Goal: Task Accomplishment & Management: Manage account settings

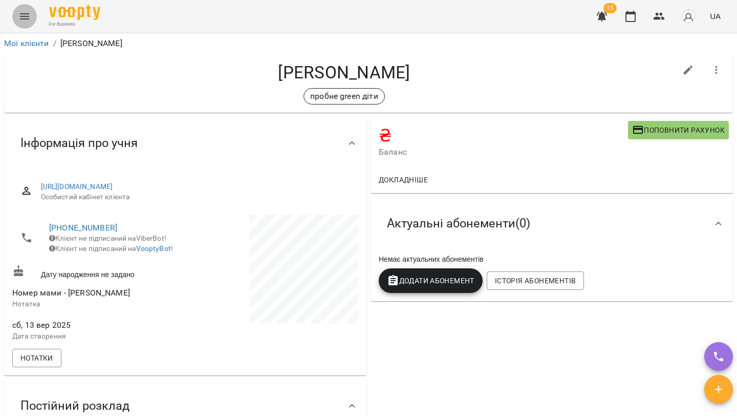
click at [27, 21] on icon "Menu" at bounding box center [24, 16] width 12 height 12
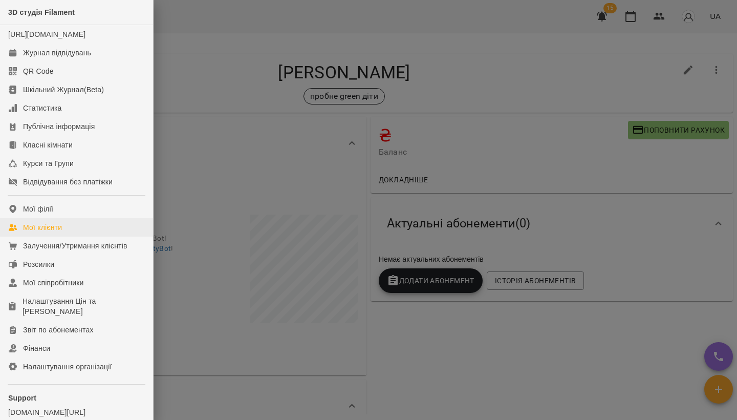
click at [68, 236] on link "Мої клієнти" at bounding box center [76, 227] width 153 height 18
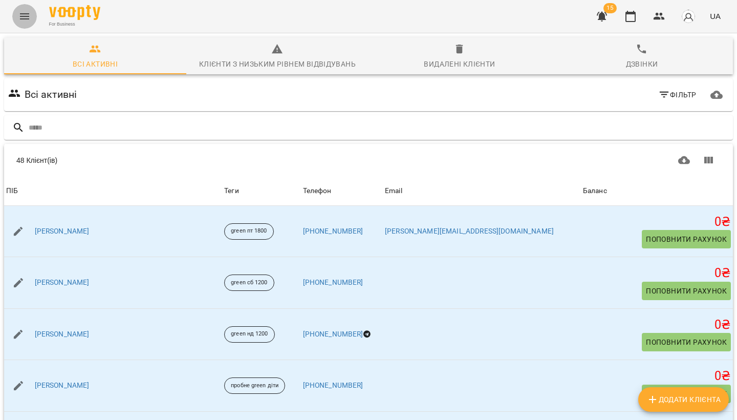
click at [19, 21] on icon "Menu" at bounding box center [24, 16] width 12 height 12
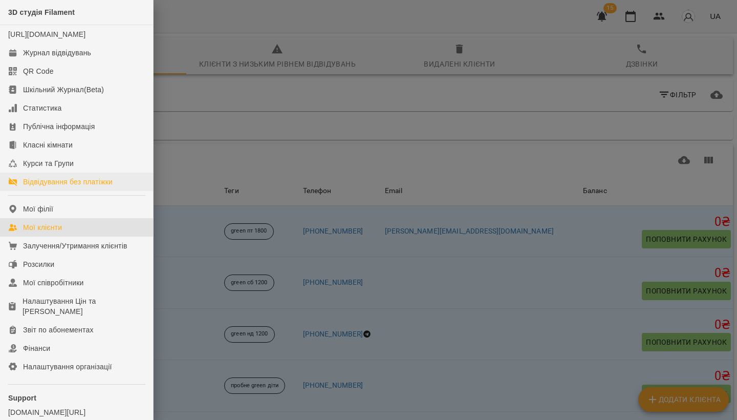
click at [53, 187] on div "Відвідування без платіжки" at bounding box center [68, 182] width 90 height 10
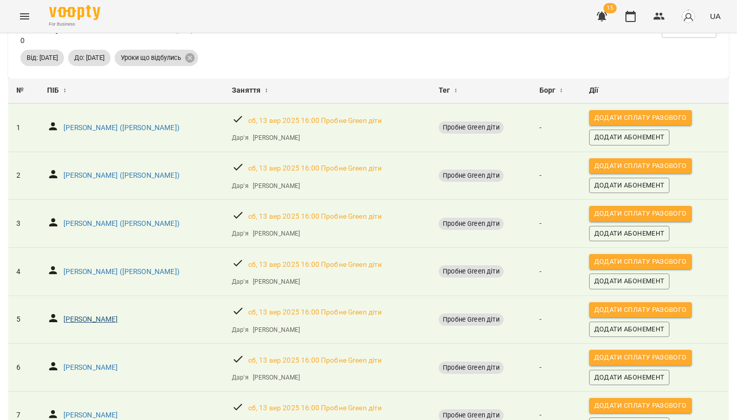
scroll to position [26, 0]
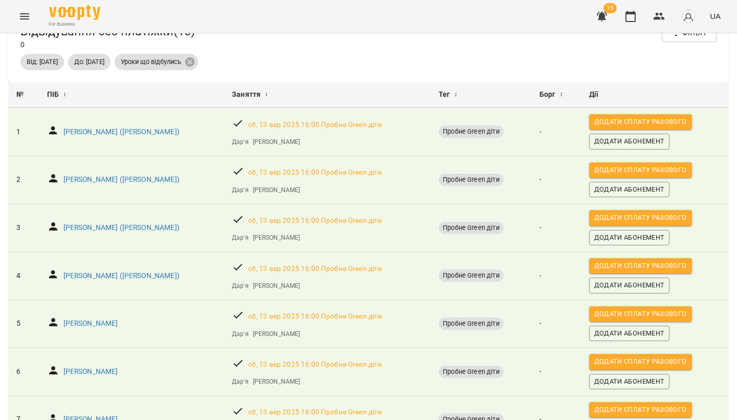
click at [27, 20] on icon "Menu" at bounding box center [24, 16] width 12 height 12
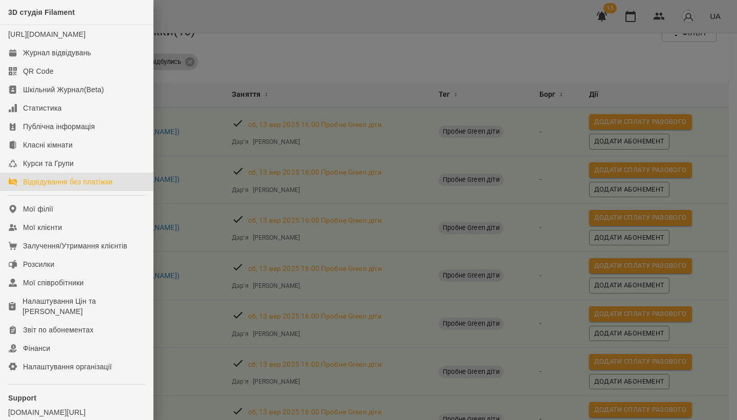
click at [211, 188] on div at bounding box center [368, 210] width 737 height 420
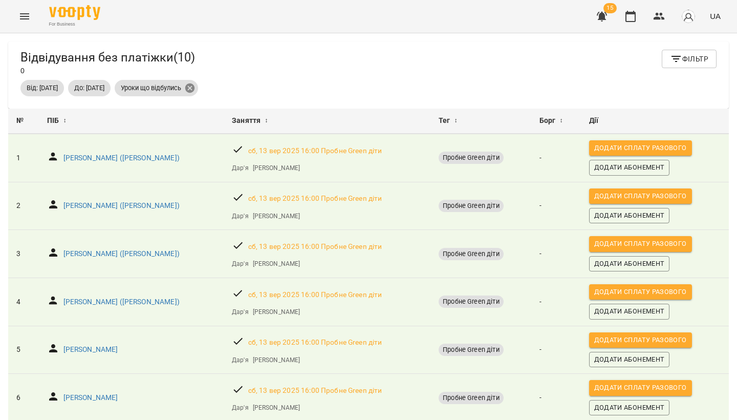
scroll to position [0, 0]
click at [195, 86] on icon at bounding box center [189, 87] width 11 height 11
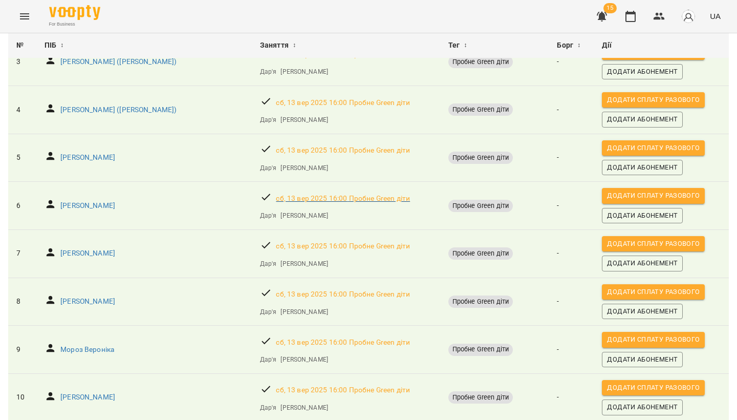
scroll to position [202, 0]
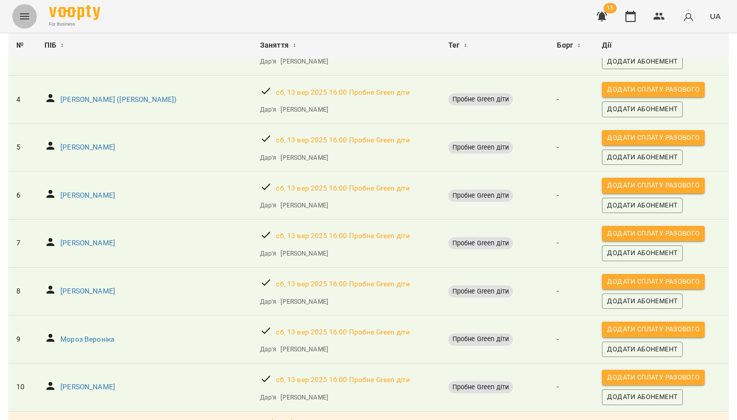
click at [26, 12] on icon "Menu" at bounding box center [24, 16] width 12 height 12
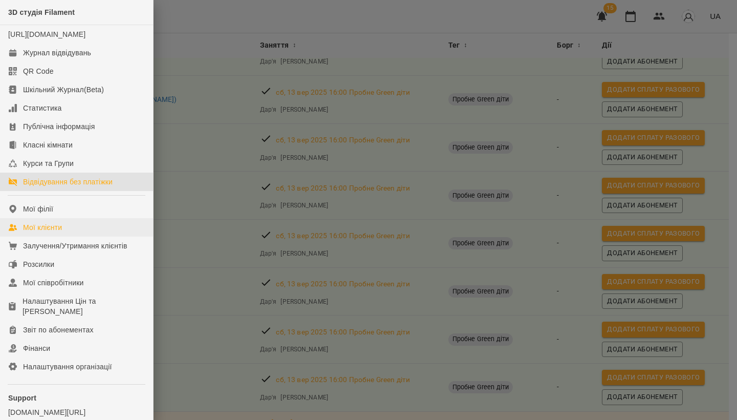
click at [49, 232] on div "Мої клієнти" at bounding box center [42, 227] width 39 height 10
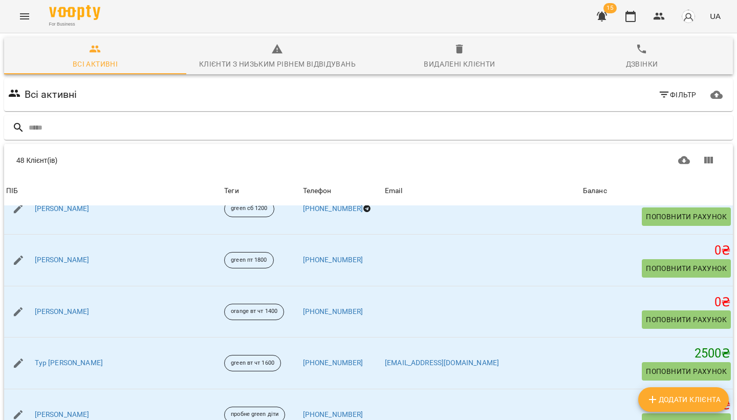
scroll to position [1787, 0]
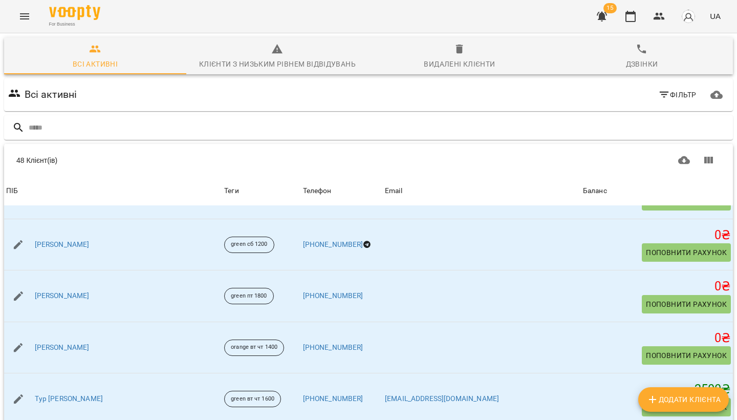
click at [27, 12] on icon "Menu" at bounding box center [24, 16] width 12 height 12
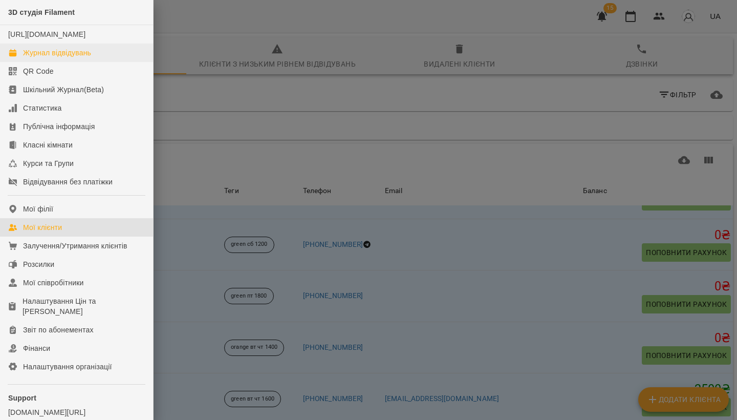
click at [42, 58] on div "Журнал відвідувань" at bounding box center [57, 53] width 68 height 10
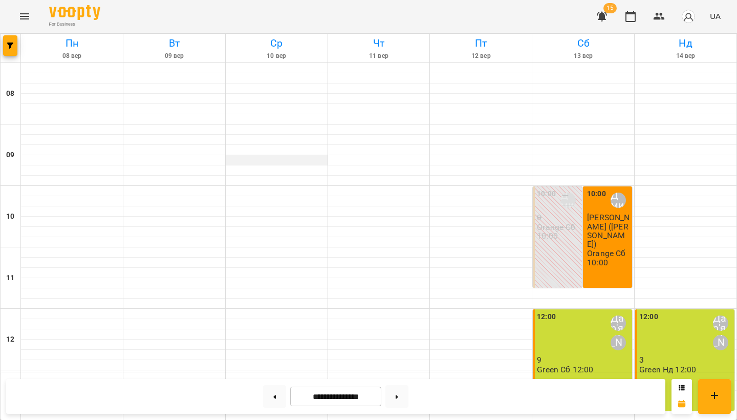
scroll to position [415, 0]
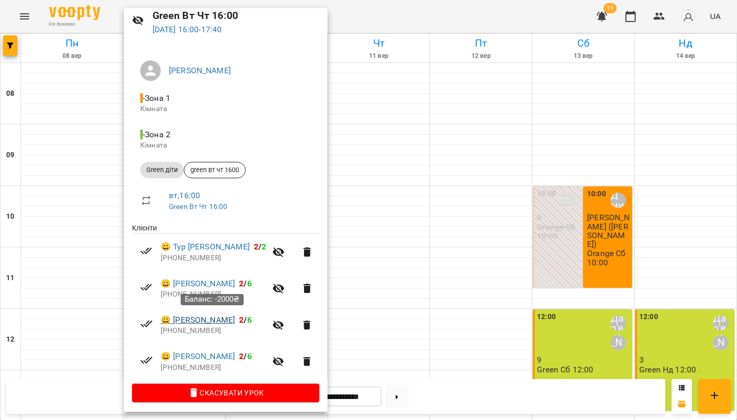
scroll to position [40, 0]
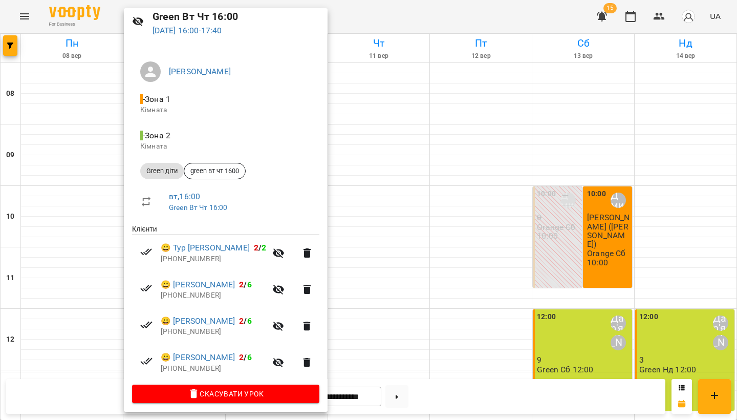
click at [377, 117] on div at bounding box center [368, 210] width 737 height 420
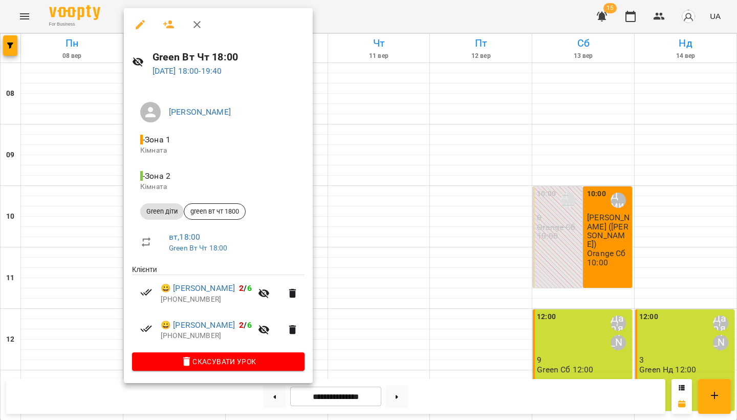
click at [183, 301] on p "+380985385952" at bounding box center [206, 299] width 91 height 10
click at [408, 63] on div at bounding box center [368, 210] width 737 height 420
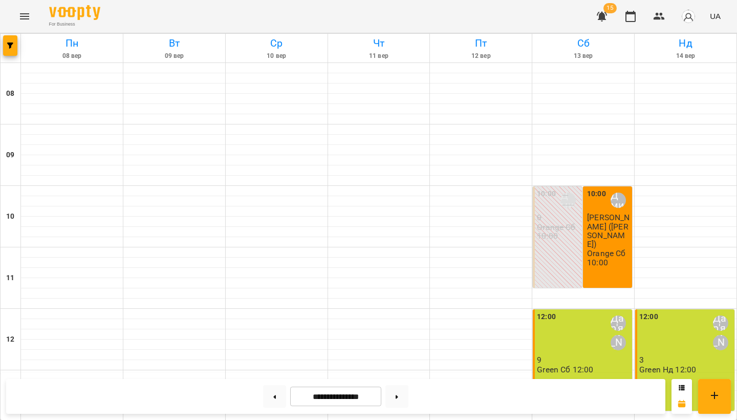
scroll to position [424, 0]
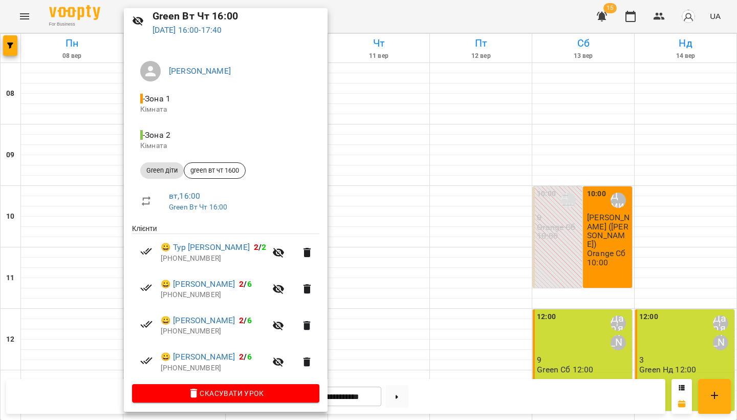
scroll to position [40, 0]
click at [409, 92] on div at bounding box center [368, 210] width 737 height 420
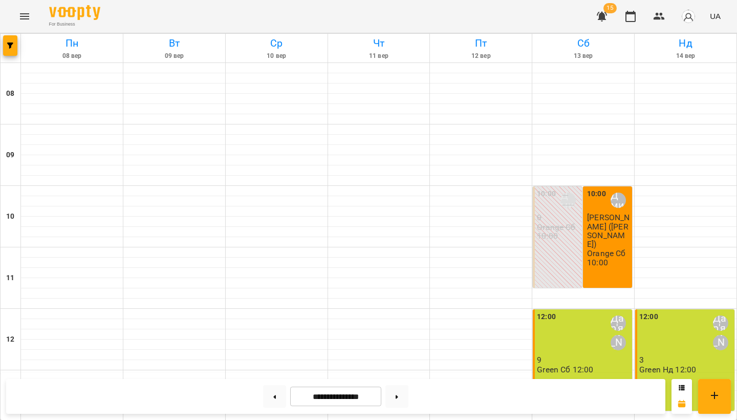
scroll to position [426, 0]
click at [404, 396] on button at bounding box center [396, 396] width 23 height 23
type input "**********"
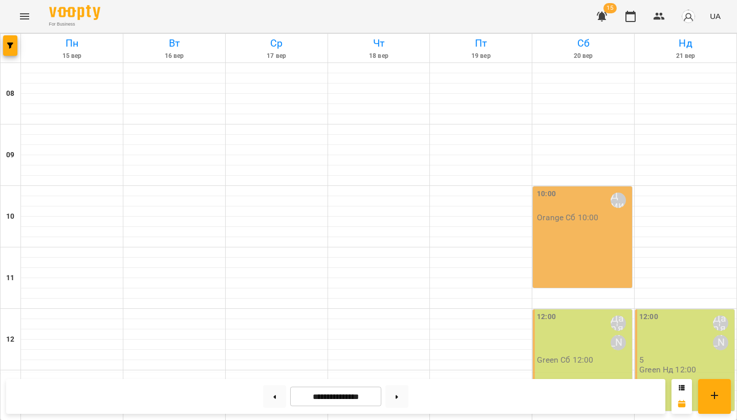
scroll to position [374, 0]
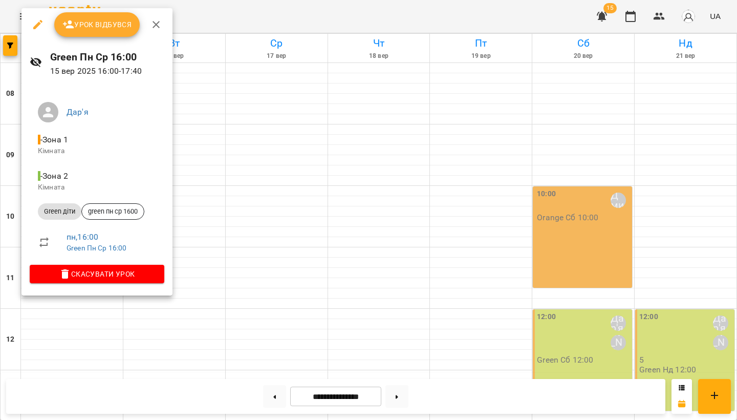
click at [36, 18] on button "button" at bounding box center [38, 24] width 25 height 25
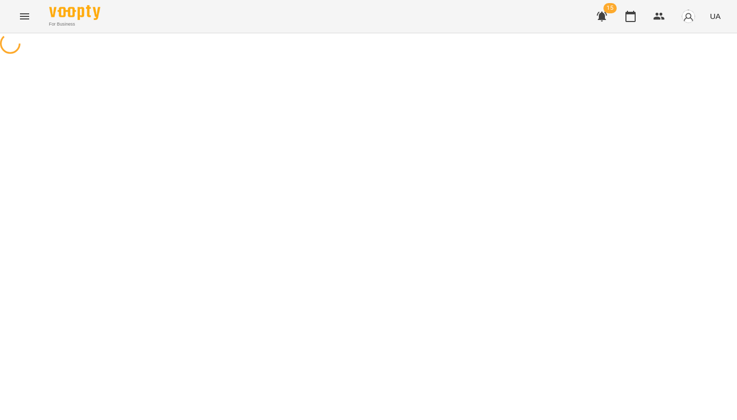
select select "**********"
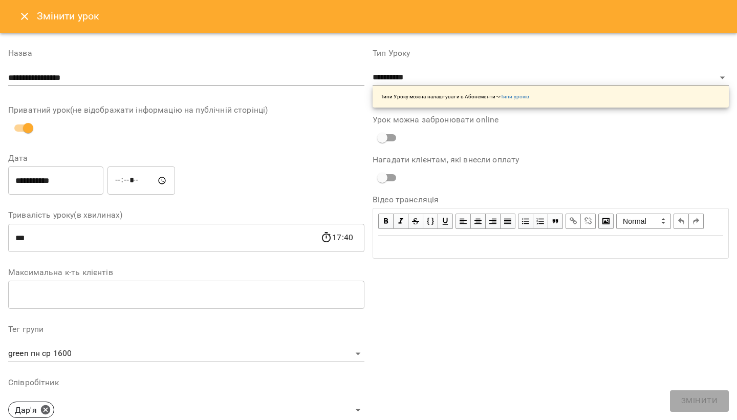
click at [22, 22] on icon "Close" at bounding box center [24, 16] width 12 height 12
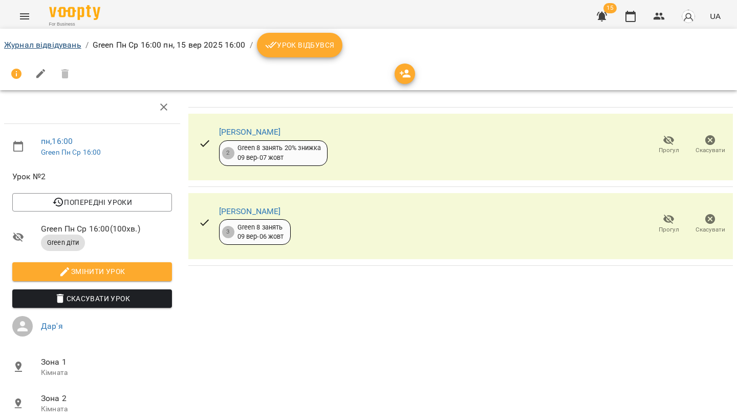
click at [36, 43] on link "Журнал відвідувань" at bounding box center [42, 45] width 77 height 10
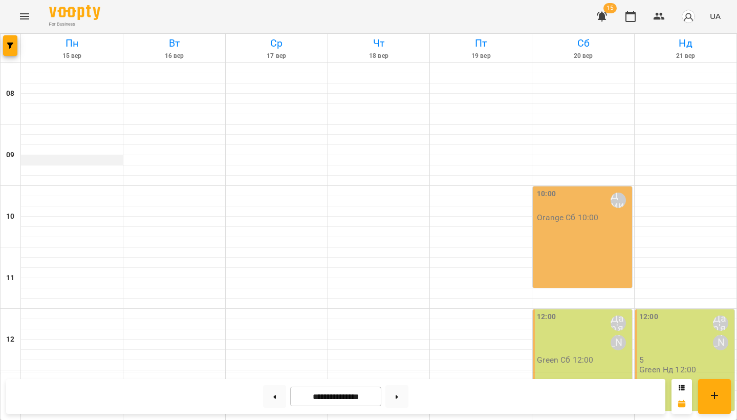
scroll to position [410, 0]
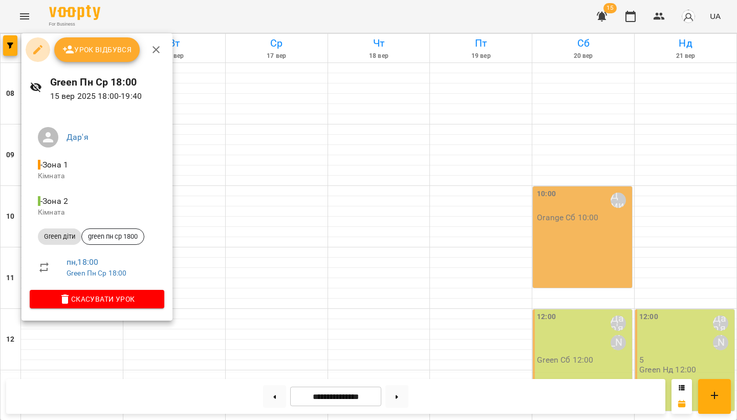
click at [36, 48] on icon "button" at bounding box center [38, 49] width 12 height 12
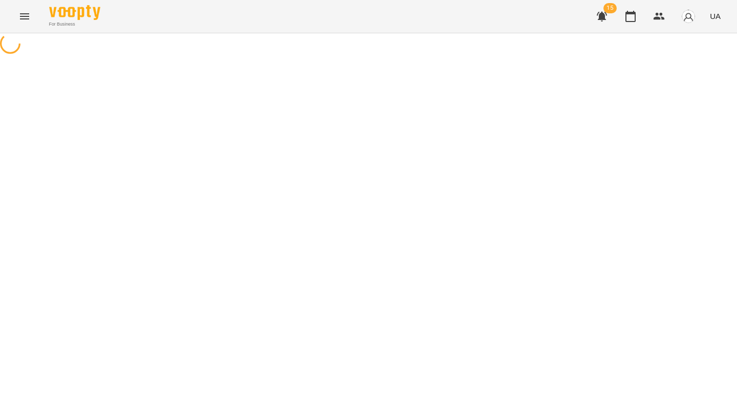
select select "**********"
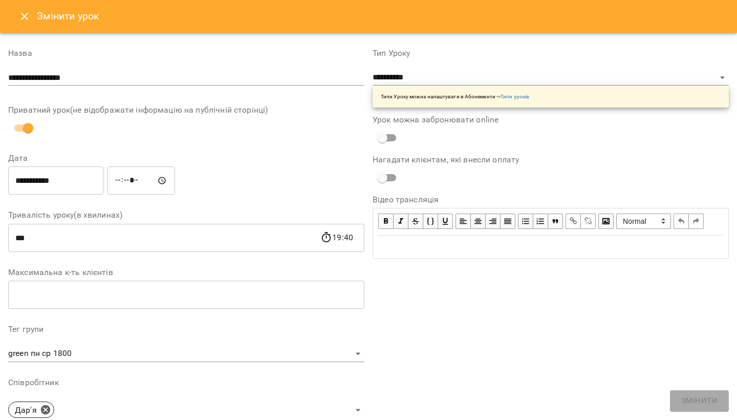
click at [32, 14] on button "Close" at bounding box center [24, 16] width 25 height 25
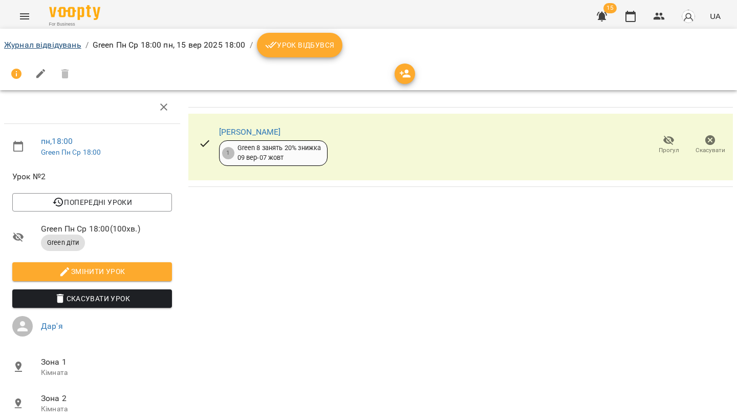
click at [30, 46] on link "Журнал відвідувань" at bounding box center [42, 45] width 77 height 10
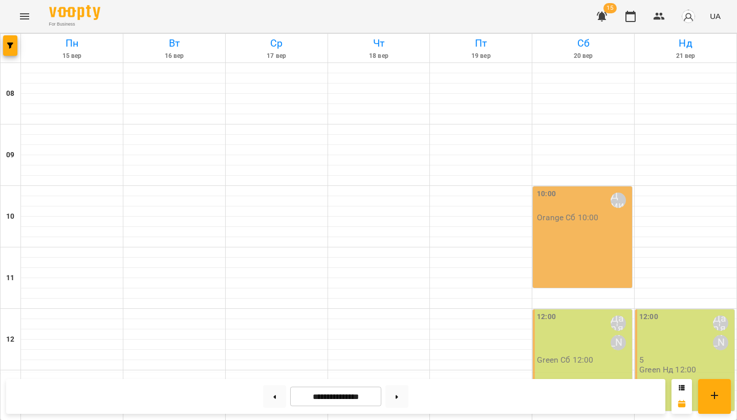
scroll to position [355, 0]
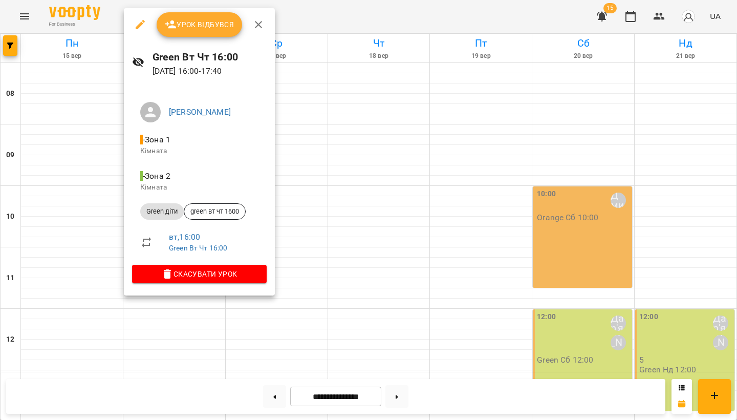
click at [144, 34] on button "button" at bounding box center [140, 24] width 25 height 25
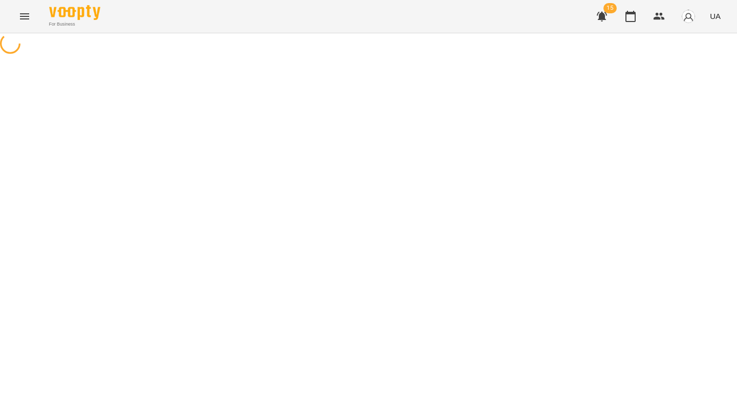
select select "**********"
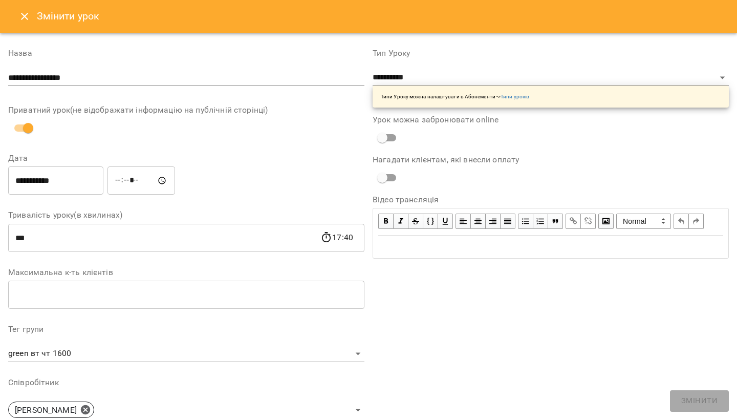
click at [20, 14] on icon "Close" at bounding box center [24, 16] width 12 height 12
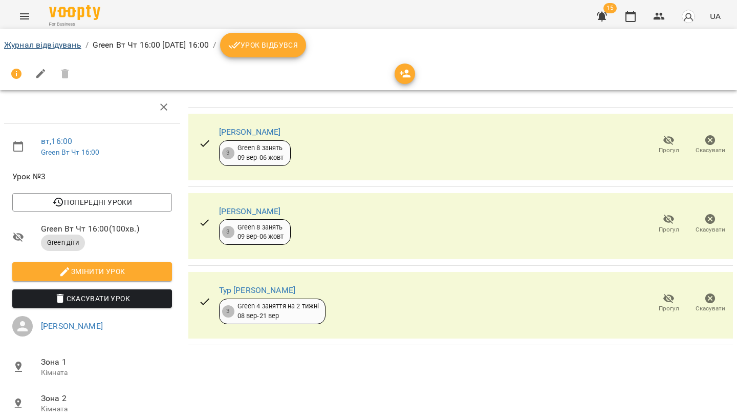
click at [49, 46] on link "Журнал відвідувань" at bounding box center [42, 45] width 77 height 10
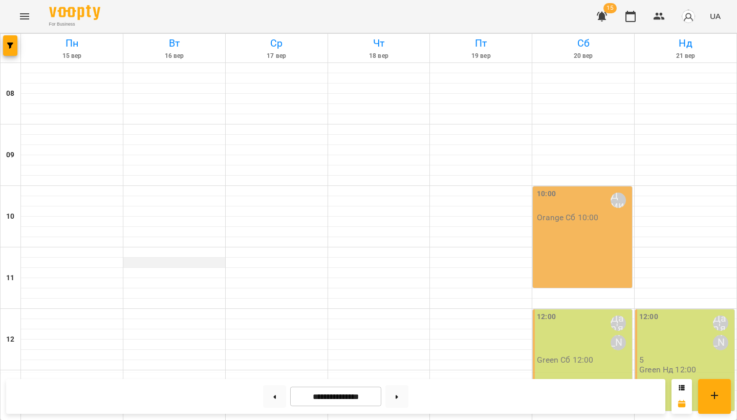
scroll to position [426, 0]
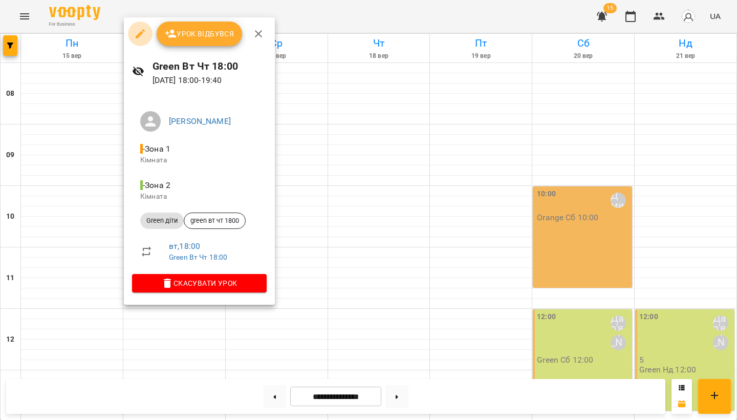
click at [143, 32] on icon "button" at bounding box center [140, 33] width 9 height 9
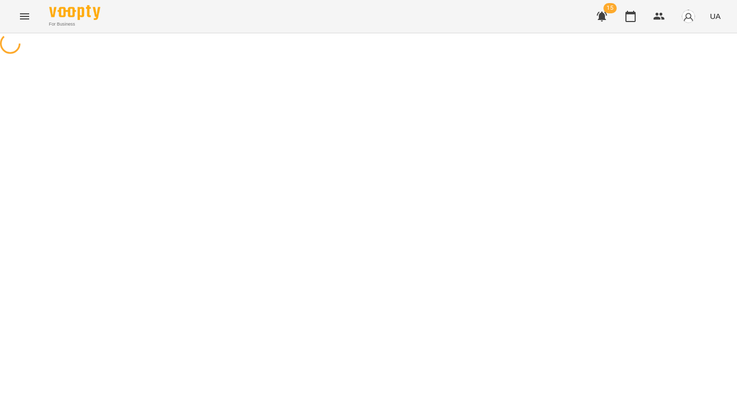
select select "**********"
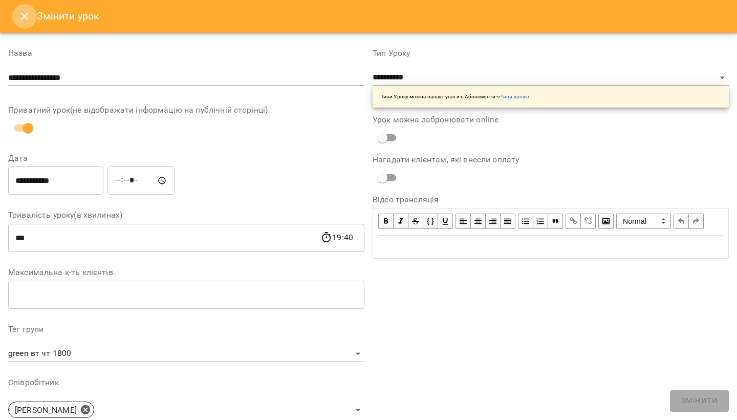
click at [17, 11] on button "Close" at bounding box center [24, 16] width 25 height 25
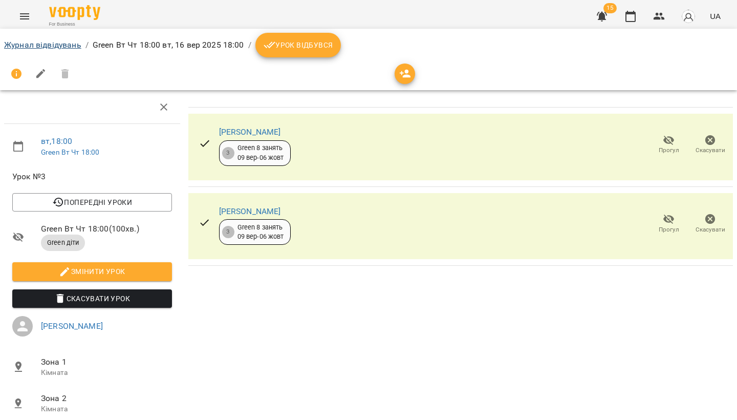
click at [41, 46] on link "Журнал відвідувань" at bounding box center [42, 45] width 77 height 10
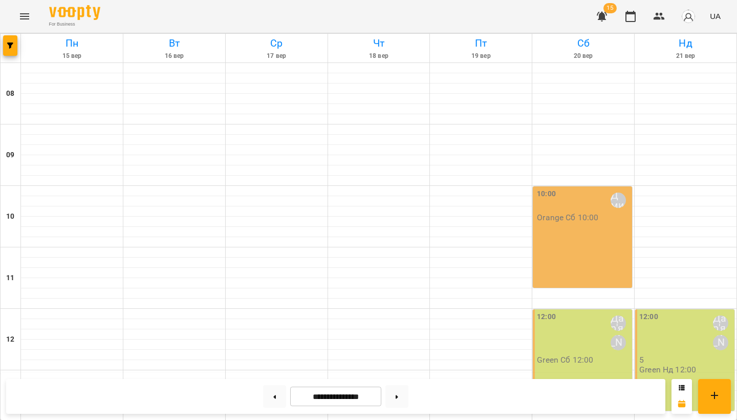
scroll to position [413, 0]
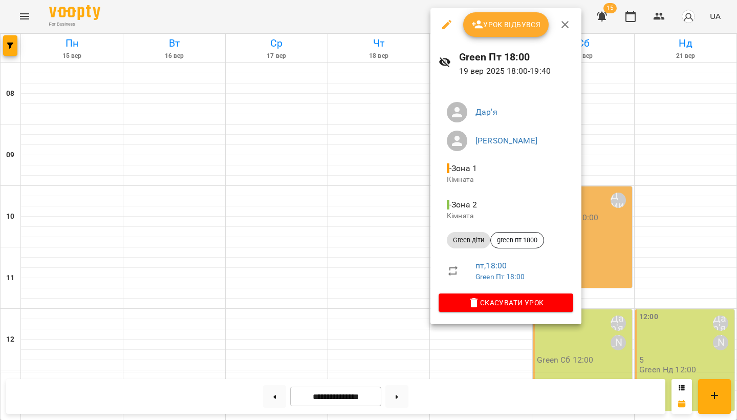
click at [449, 27] on icon "button" at bounding box center [447, 24] width 12 height 12
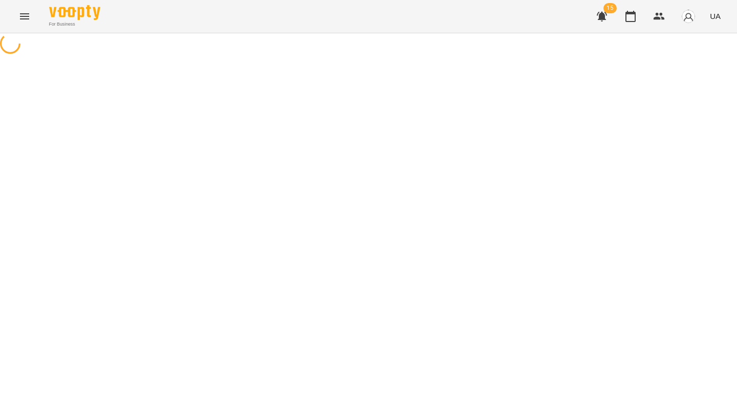
select select "**********"
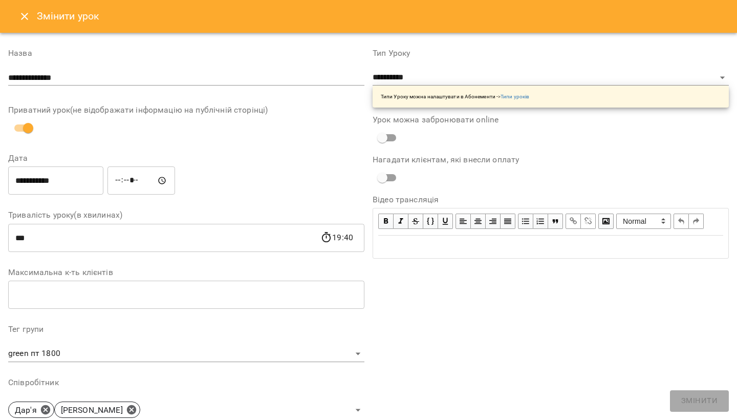
click at [17, 14] on button "Close" at bounding box center [24, 16] width 25 height 25
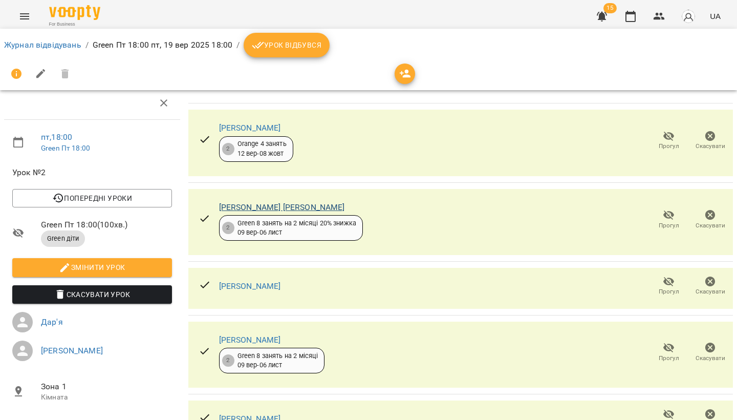
scroll to position [66, 0]
click at [67, 39] on li "Журнал відвідувань" at bounding box center [42, 45] width 77 height 12
click at [48, 49] on link "Журнал відвідувань" at bounding box center [42, 45] width 77 height 10
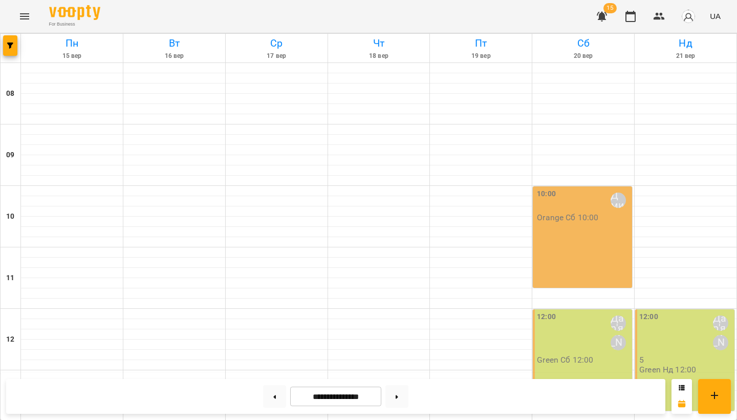
scroll to position [176, 0]
click at [574, 355] on p "Green Сб 12:00" at bounding box center [565, 359] width 56 height 9
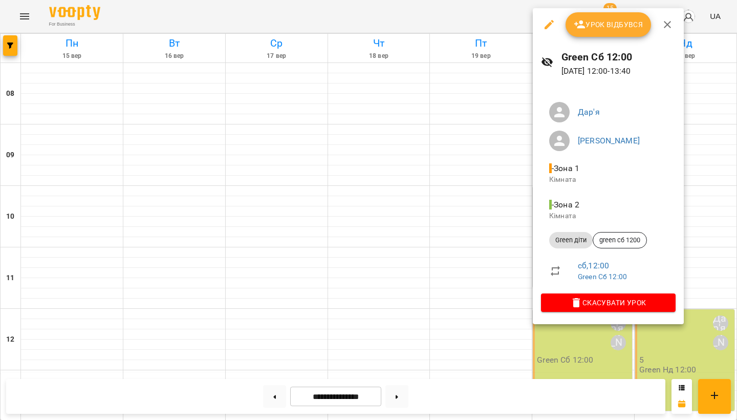
click at [545, 21] on icon "button" at bounding box center [549, 24] width 12 height 12
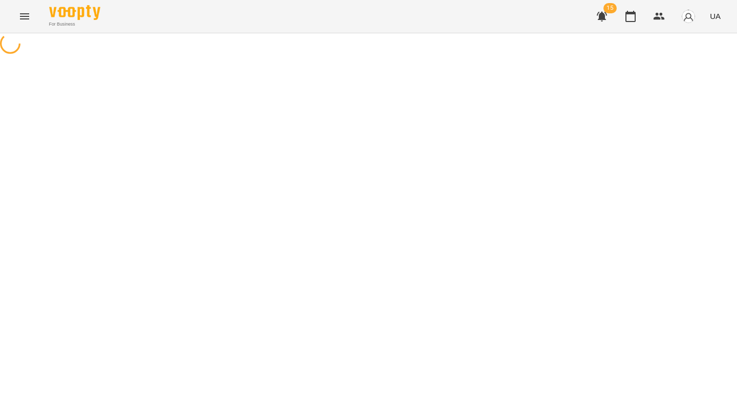
select select "**********"
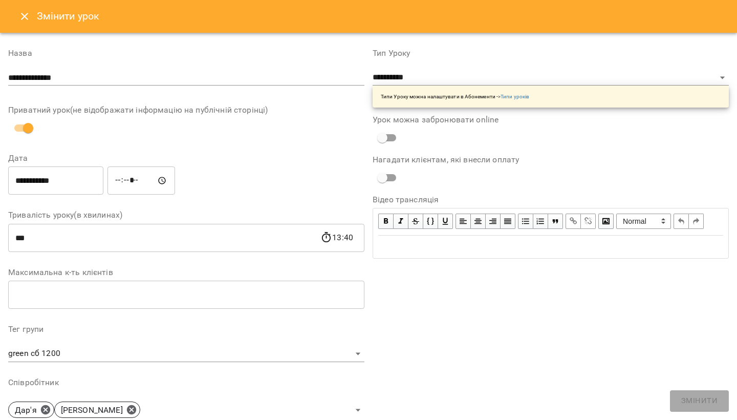
click at [25, 18] on icon "Close" at bounding box center [24, 16] width 12 height 12
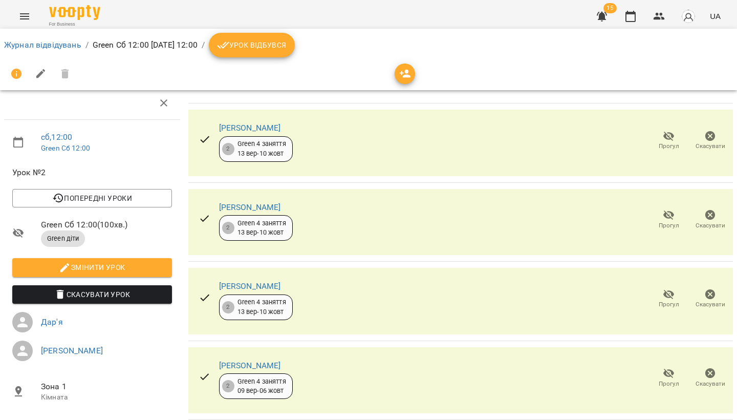
scroll to position [380, 0]
click at [53, 42] on link "Журнал відвідувань" at bounding box center [42, 45] width 77 height 10
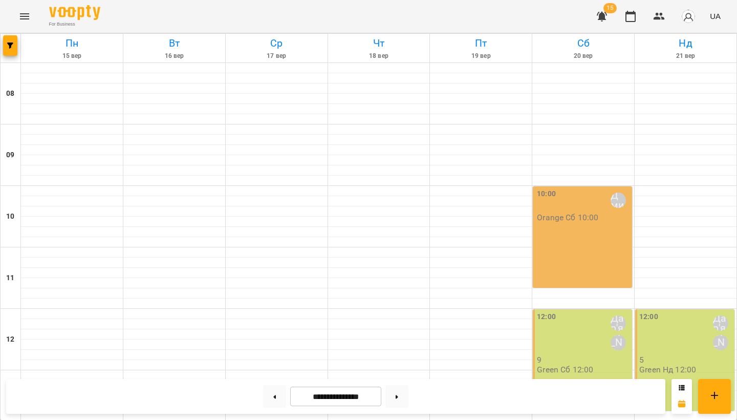
scroll to position [202, 0]
click at [684, 311] on div "12:00 Дар'я [PERSON_NAME]" at bounding box center [685, 332] width 93 height 43
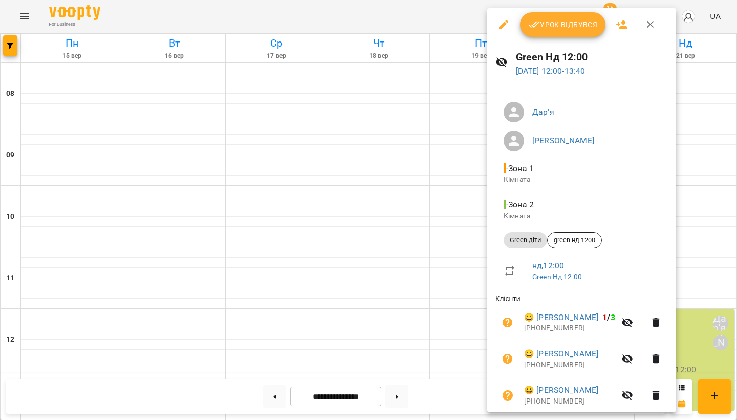
click at [507, 33] on button "button" at bounding box center [503, 24] width 25 height 25
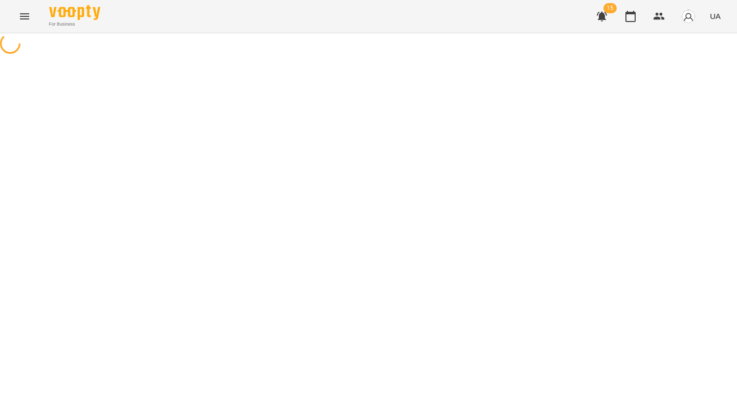
select select "**********"
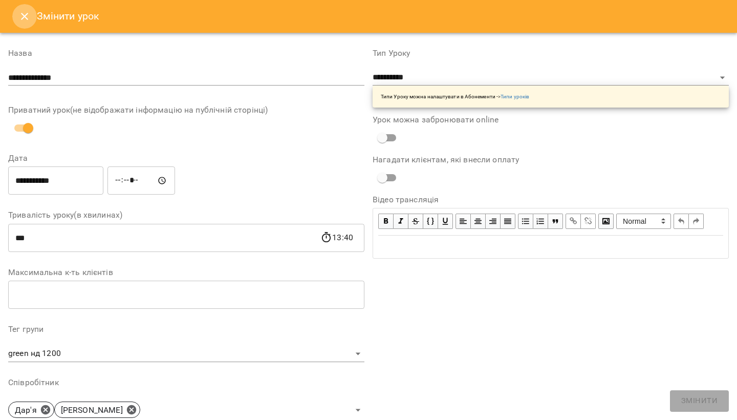
click at [28, 13] on icon "Close" at bounding box center [24, 16] width 12 height 12
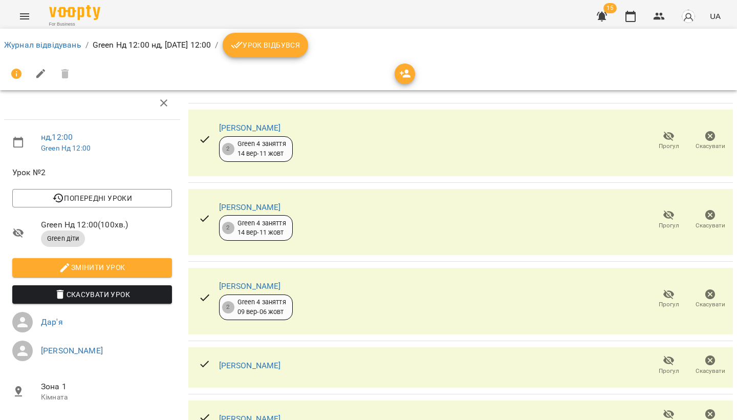
scroll to position [149, 0]
click at [34, 42] on link "Журнал відвідувань" at bounding box center [42, 45] width 77 height 10
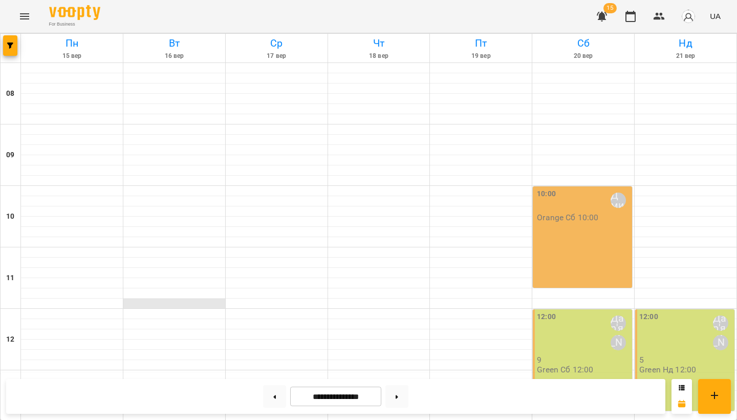
scroll to position [39, 0]
